Goal: Information Seeking & Learning: Check status

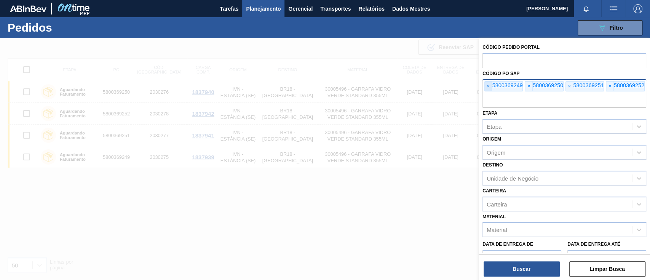
click at [489, 86] on font "×" at bounding box center [488, 86] width 3 height 6
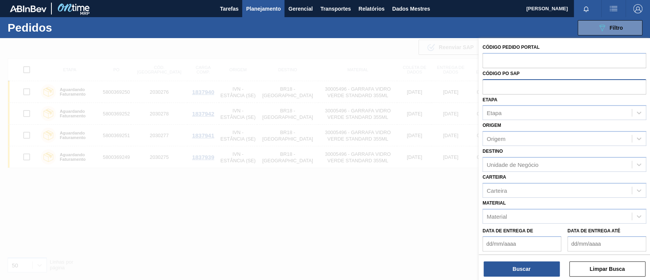
paste input "5800369626"
type input "5800369626"
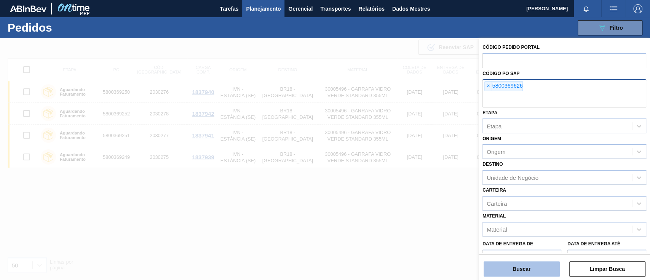
click at [518, 264] on button "Buscar" at bounding box center [522, 268] width 76 height 15
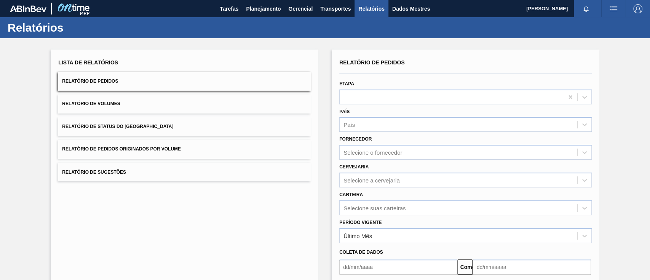
click at [176, 147] on font "Relatório de Pedidos Originados por Volume" at bounding box center [121, 149] width 119 height 5
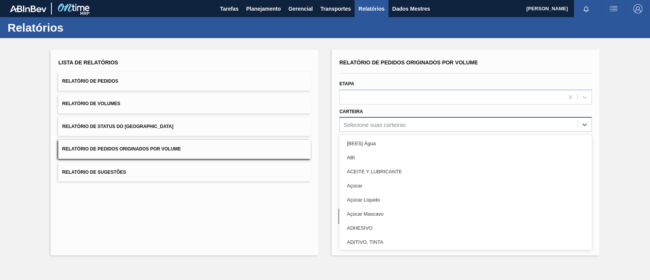
click at [375, 126] on font "Selecione suas carteiras" at bounding box center [375, 125] width 62 height 6
type input "gar"
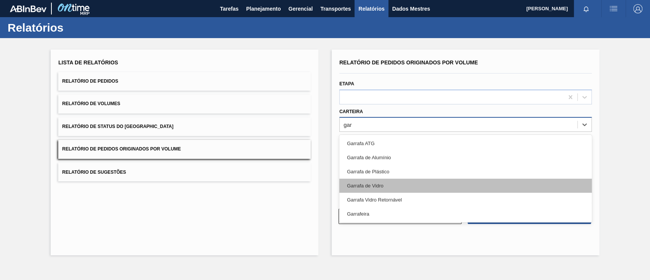
click at [390, 191] on div "Garrafa de Vidro" at bounding box center [465, 186] width 253 height 14
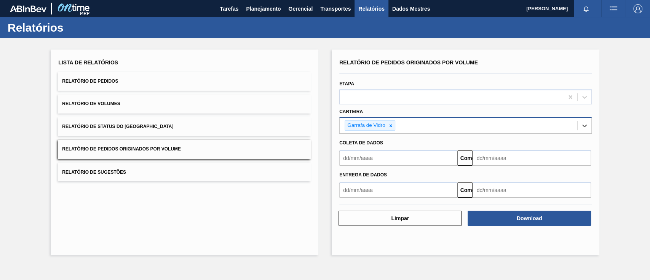
click at [372, 157] on input "text" at bounding box center [398, 157] width 118 height 15
type input "01/09/2025"
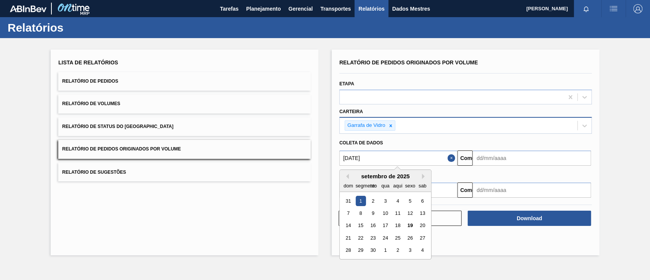
click at [496, 157] on input "text" at bounding box center [532, 157] width 118 height 15
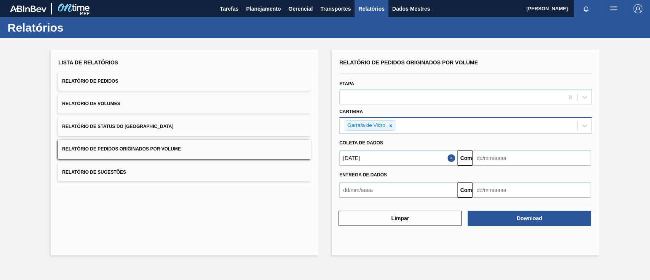
click at [205, 218] on div "Lista de Relatórios Relatório de Pedidos Relatório de Volumes Relatório de Stat…" at bounding box center [185, 153] width 268 height 206
